Goal: Communication & Community: Answer question/provide support

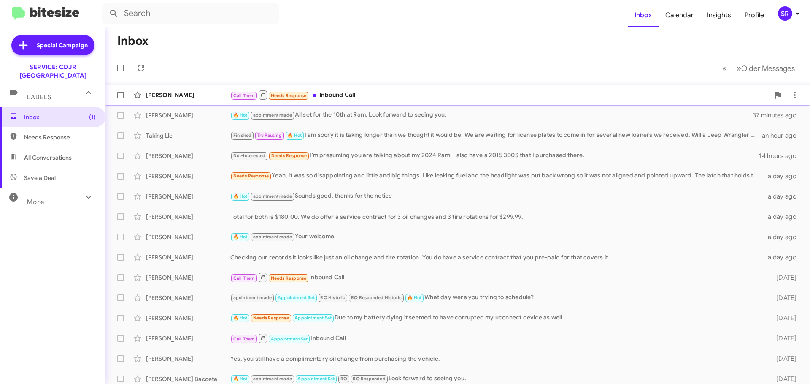
click at [375, 95] on div "Call Them Needs Response Inbound Call" at bounding box center [499, 94] width 539 height 11
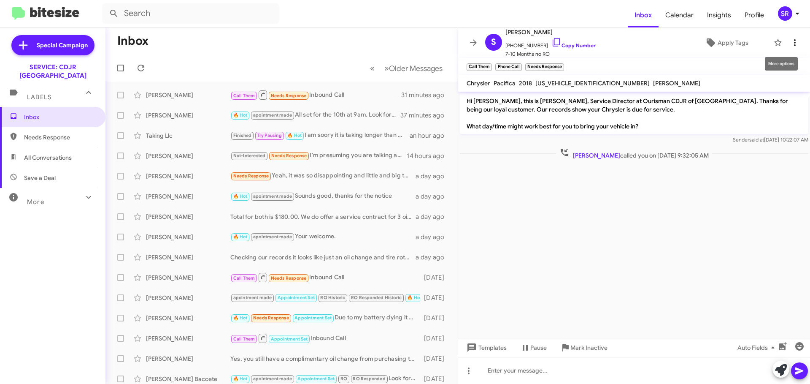
click at [794, 46] on span at bounding box center [794, 43] width 17 height 10
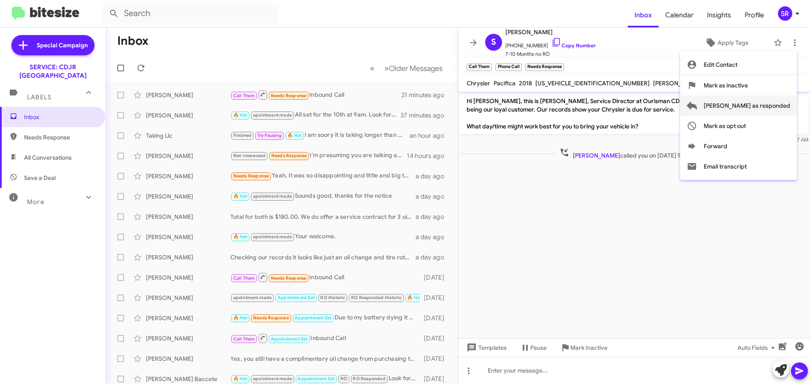
click at [766, 109] on span "[PERSON_NAME] as responded" at bounding box center [747, 105] width 86 height 20
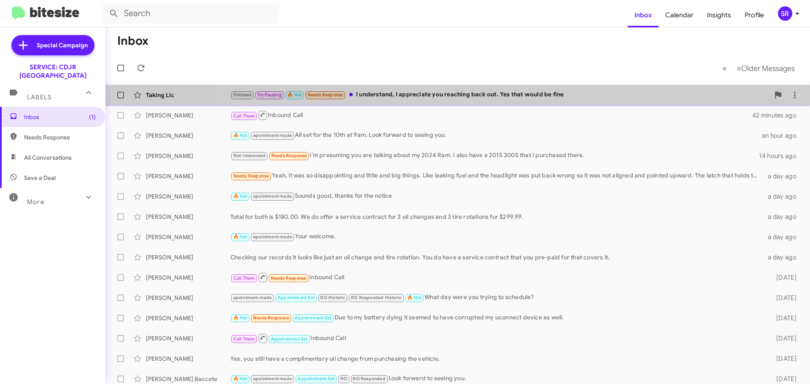
click at [530, 98] on div "Finished Try Pausing 🔥 Hot Needs Response I understand, I appreciate you reachi…" at bounding box center [499, 95] width 539 height 10
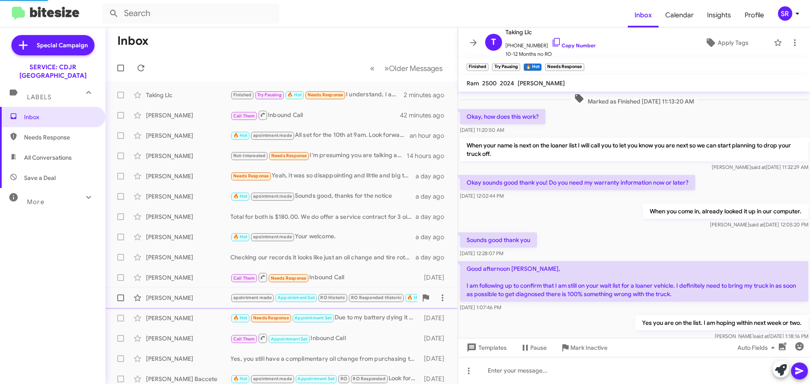
scroll to position [517, 0]
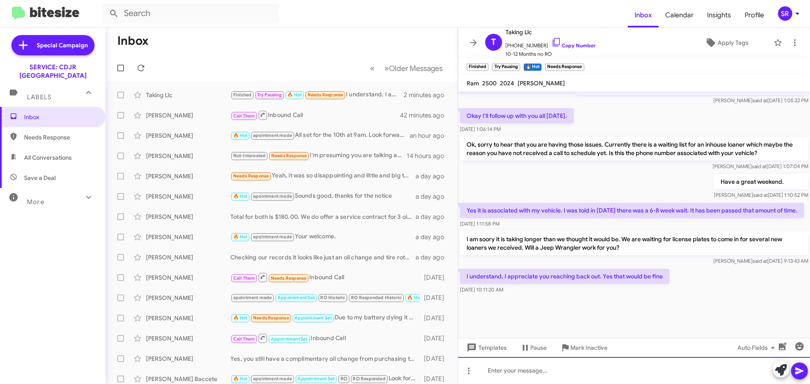
click at [510, 372] on div at bounding box center [634, 370] width 352 height 27
click at [642, 373] on div "Awesome, as soon as we get the license plates here" at bounding box center [634, 370] width 352 height 27
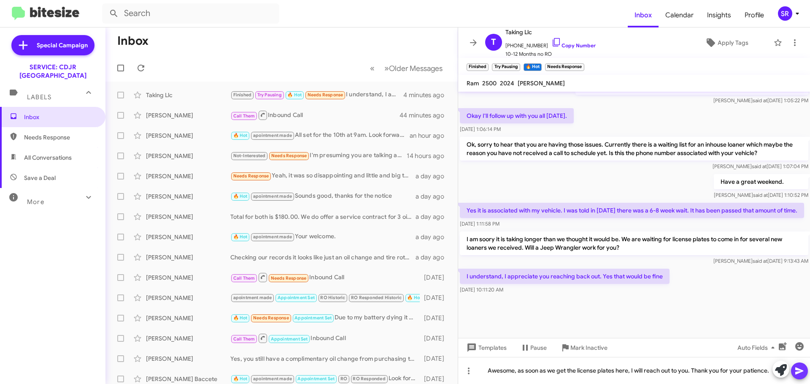
click at [806, 371] on button at bounding box center [799, 370] width 17 height 17
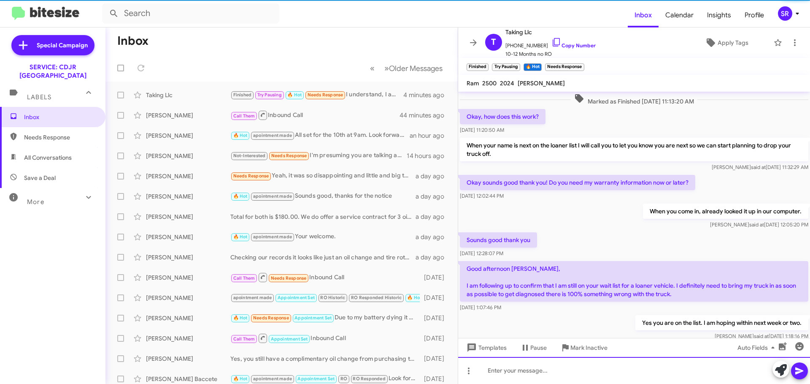
scroll to position [42, 0]
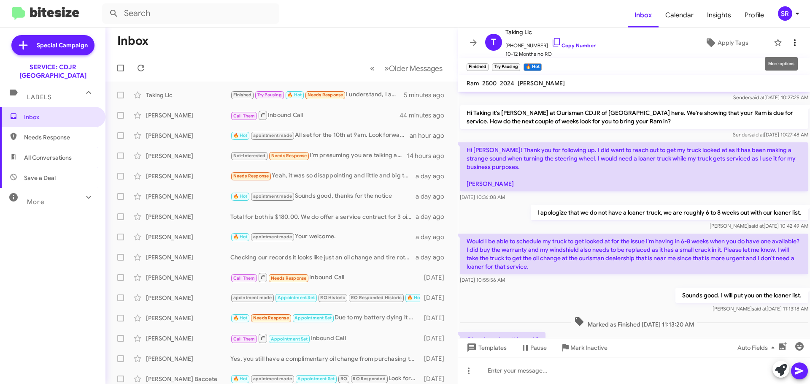
click at [790, 46] on icon at bounding box center [795, 43] width 10 height 10
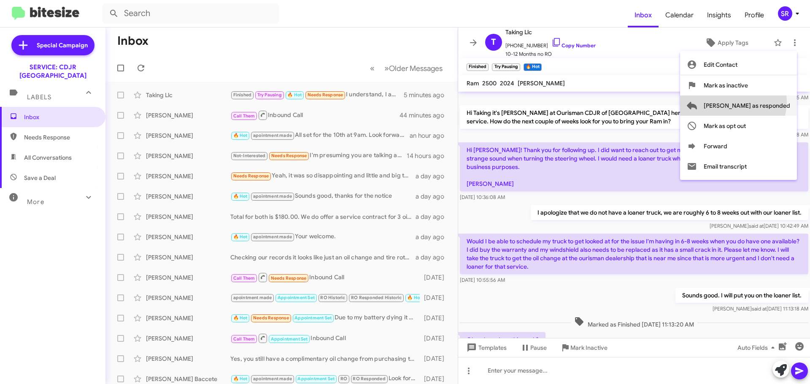
click at [767, 102] on span "[PERSON_NAME] as responded" at bounding box center [747, 105] width 86 height 20
